Goal: Find specific page/section: Find specific page/section

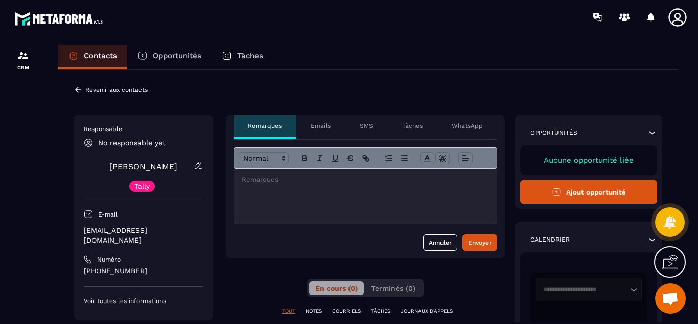
drag, startPoint x: 104, startPoint y: 166, endPoint x: 181, endPoint y: 171, distance: 77.3
click at [181, 171] on div "[PERSON_NAME] Tally" at bounding box center [143, 176] width 119 height 31
copy link "[PERSON_NAME]"
click at [43, 148] on div at bounding box center [23, 193] width 46 height 318
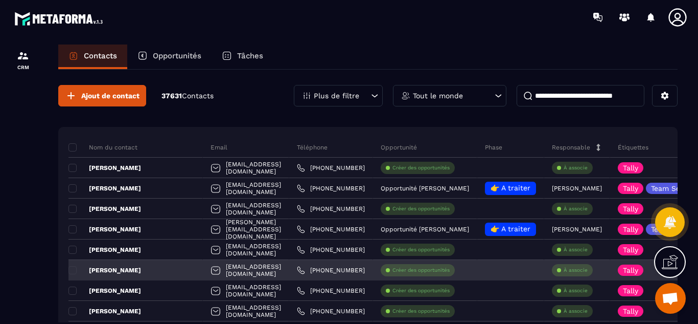
click at [173, 271] on div "[PERSON_NAME]" at bounding box center [135, 270] width 134 height 20
